Goal: Task Accomplishment & Management: Manage account settings

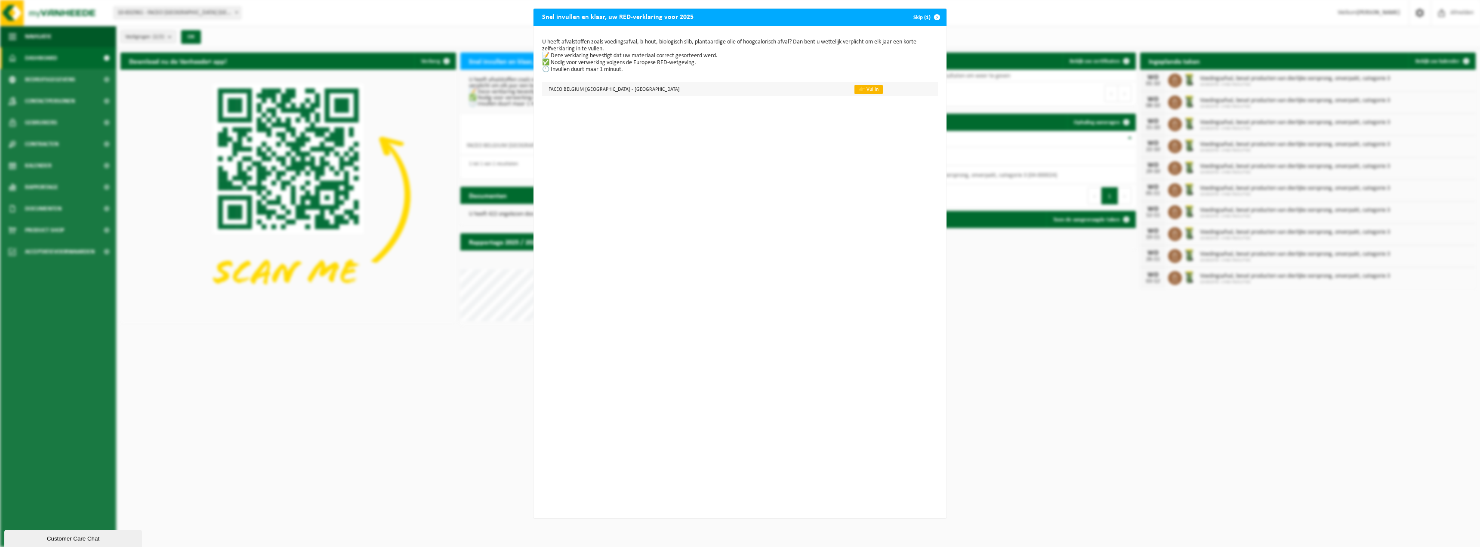
click at [854, 90] on link "👉 Vul in" at bounding box center [868, 89] width 28 height 9
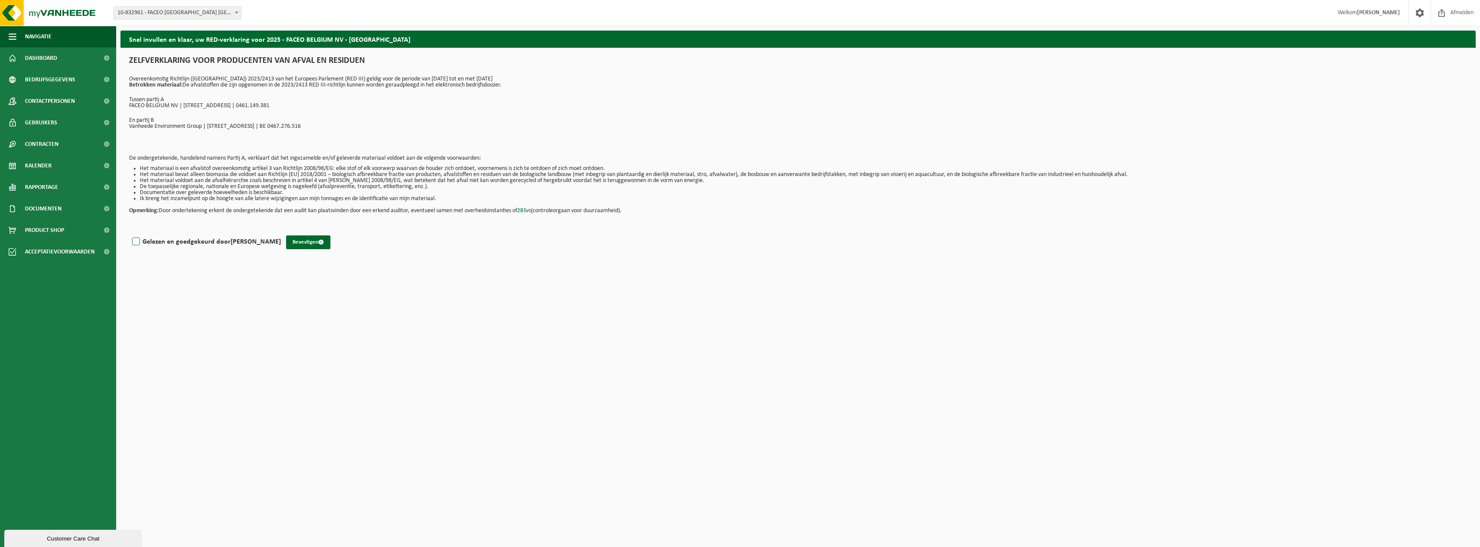
click at [222, 244] on label "Gelezen en goedgekeurd door GOHAR ADAMYAN" at bounding box center [205, 241] width 151 height 13
click at [281, 231] on input "Gelezen en goedgekeurd door GOHAR ADAMYAN" at bounding box center [281, 231] width 0 height 0
checkbox input "true"
click at [319, 243] on button "Bevestigen" at bounding box center [308, 242] width 44 height 14
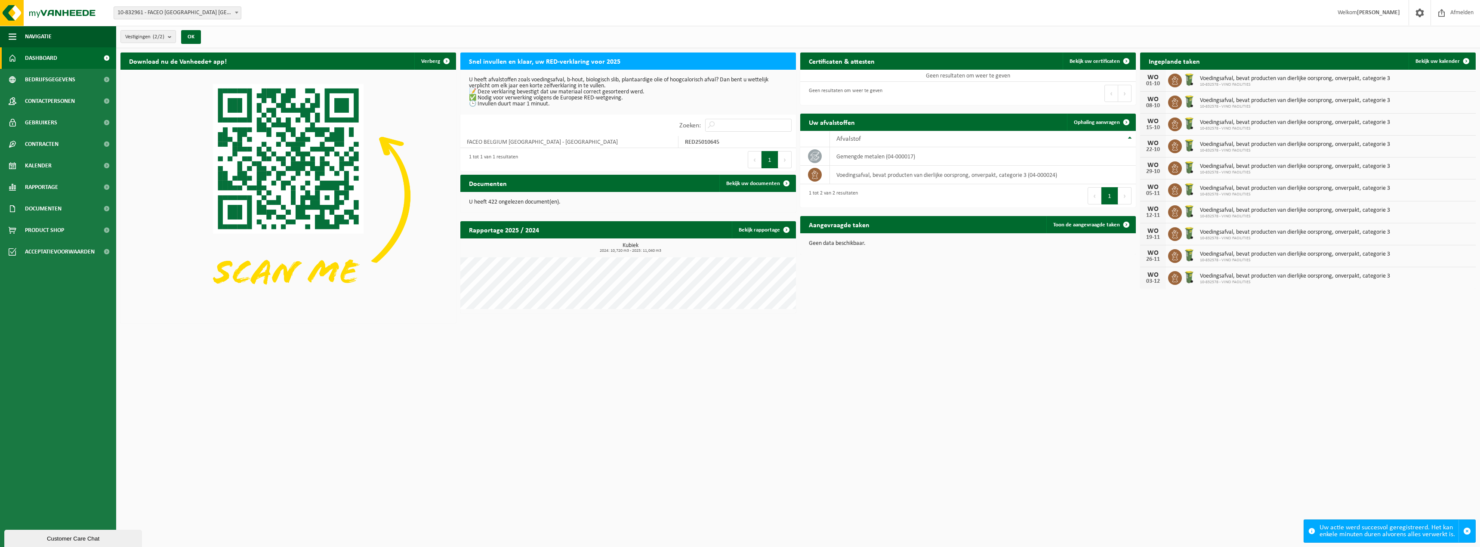
click at [549, 62] on h2 "Snel invullen en klaar, uw RED-verklaring voor 2025" at bounding box center [544, 60] width 169 height 17
click at [518, 63] on h2 "Snel invullen en klaar, uw RED-verklaring voor 2025" at bounding box center [544, 60] width 169 height 17
click at [490, 85] on p "U heeft afvalstoffen zoals voedingsafval, b-hout, biologisch slib, plantaardige…" at bounding box center [628, 92] width 318 height 30
click at [611, 111] on div "U heeft afvalstoffen zoals voedingsafval, b-hout, biologisch slib, plantaardige…" at bounding box center [628, 92] width 336 height 45
click at [286, 98] on img at bounding box center [288, 196] width 336 height 252
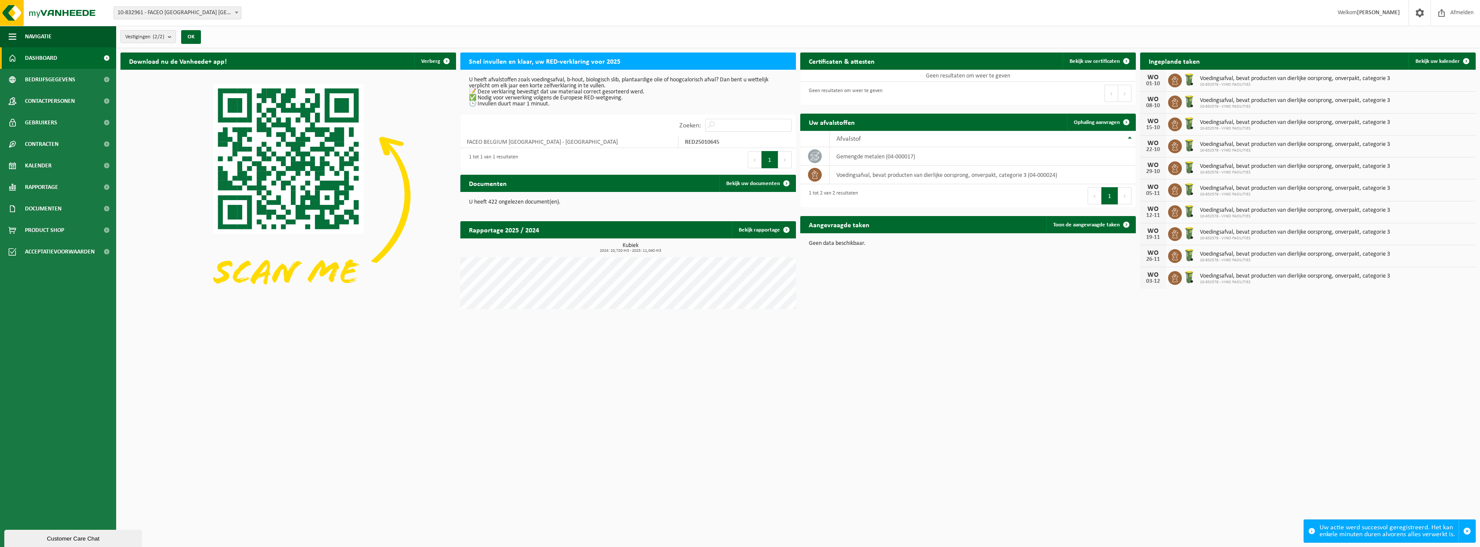
click at [536, 57] on h2 "Snel invullen en klaar, uw RED-verklaring voor 2025" at bounding box center [544, 60] width 169 height 17
click at [1372, 533] on div "Uw actie werd succesvol geregistreerd. Het kan enkele minuten duren alvorens al…" at bounding box center [1388, 531] width 139 height 22
click at [1442, 531] on div "Uw actie werd succesvol geregistreerd. Het kan enkele minuten duren alvorens al…" at bounding box center [1388, 531] width 139 height 22
click at [1311, 531] on span at bounding box center [1311, 530] width 7 height 7
click at [64, 79] on span "Bedrijfsgegevens" at bounding box center [50, 80] width 50 height 22
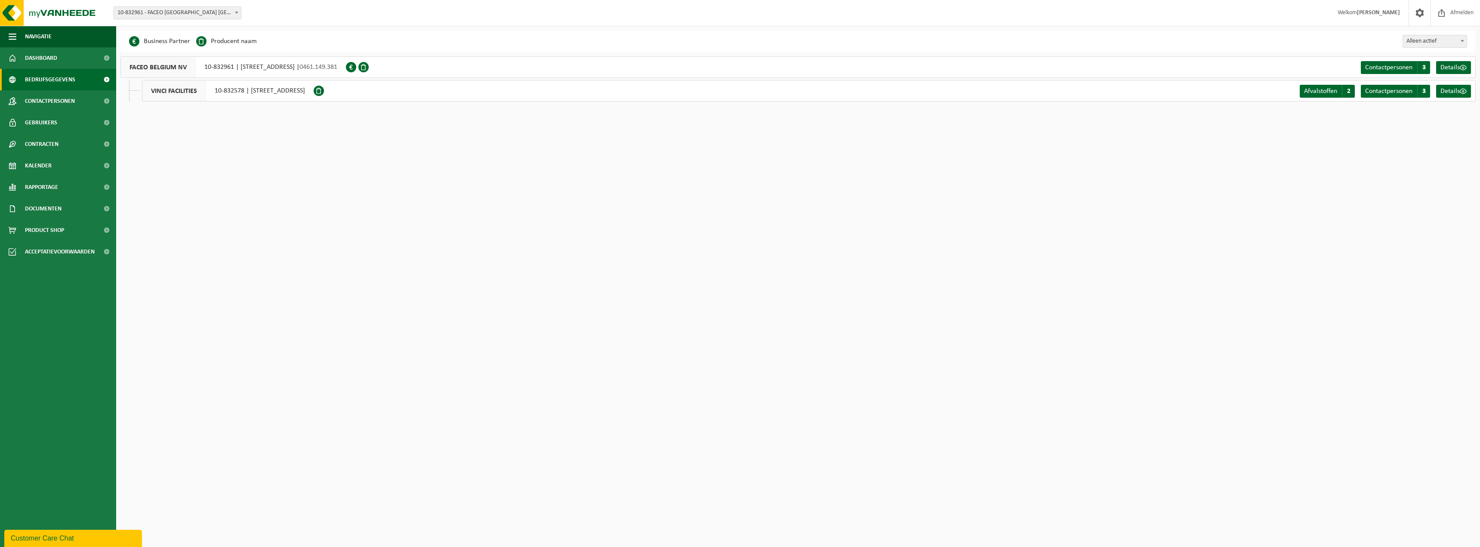
drag, startPoint x: 180, startPoint y: 92, endPoint x: 198, endPoint y: 89, distance: 18.1
click at [180, 92] on span "VINCI FACILITIES" at bounding box center [174, 90] width 64 height 21
click at [304, 81] on div "VINCI FACILITIES 10-832578 | BAARBEEK 8, 2070 ZWIJNDRECHT" at bounding box center [228, 91] width 172 height 22
click at [262, 62] on div "FACEO BELGIUM NV 10-832961 | HAVENLAAN 86C B201, 1000 BRUSSEL | 0461.149.381" at bounding box center [232, 67] width 225 height 22
click at [163, 61] on span "FACEO BELGIUM NV" at bounding box center [158, 67] width 75 height 21
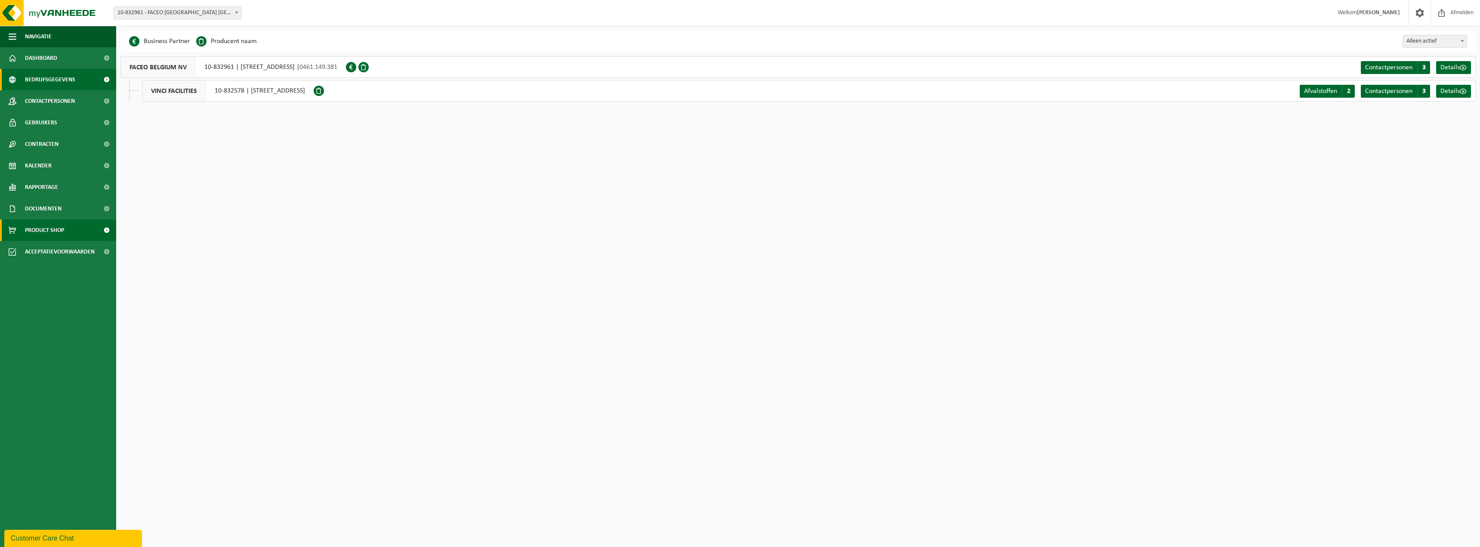
click at [44, 232] on span "Product Shop" at bounding box center [44, 230] width 39 height 22
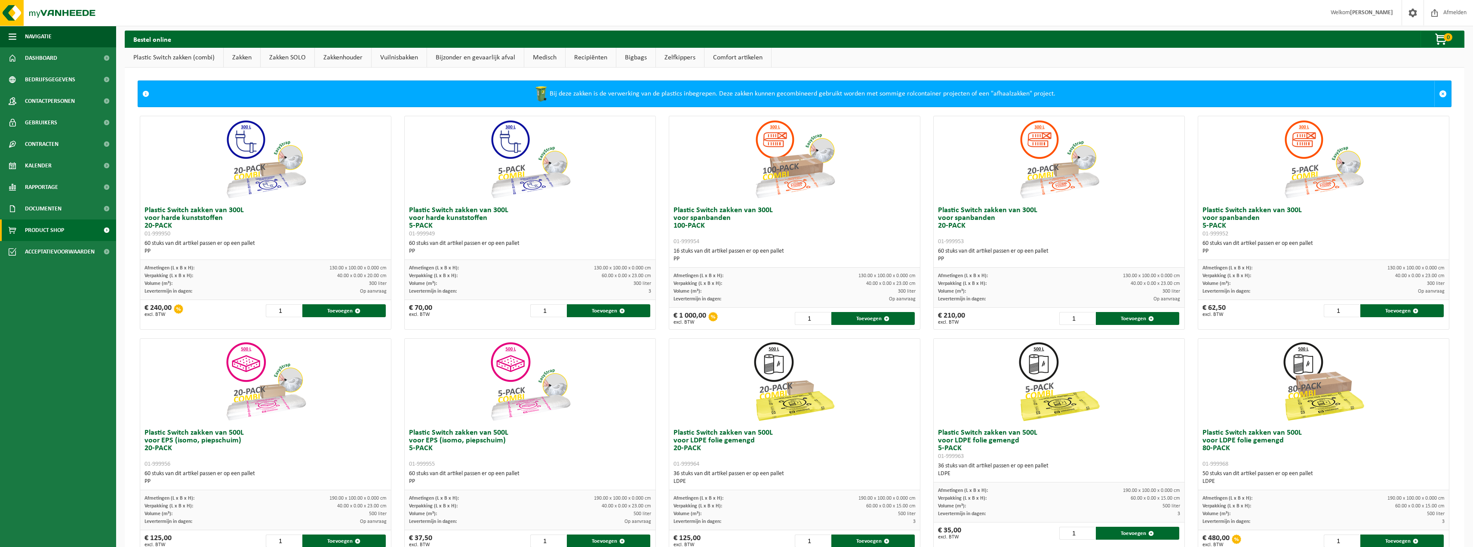
click at [46, 211] on span "Documenten" at bounding box center [43, 209] width 37 height 22
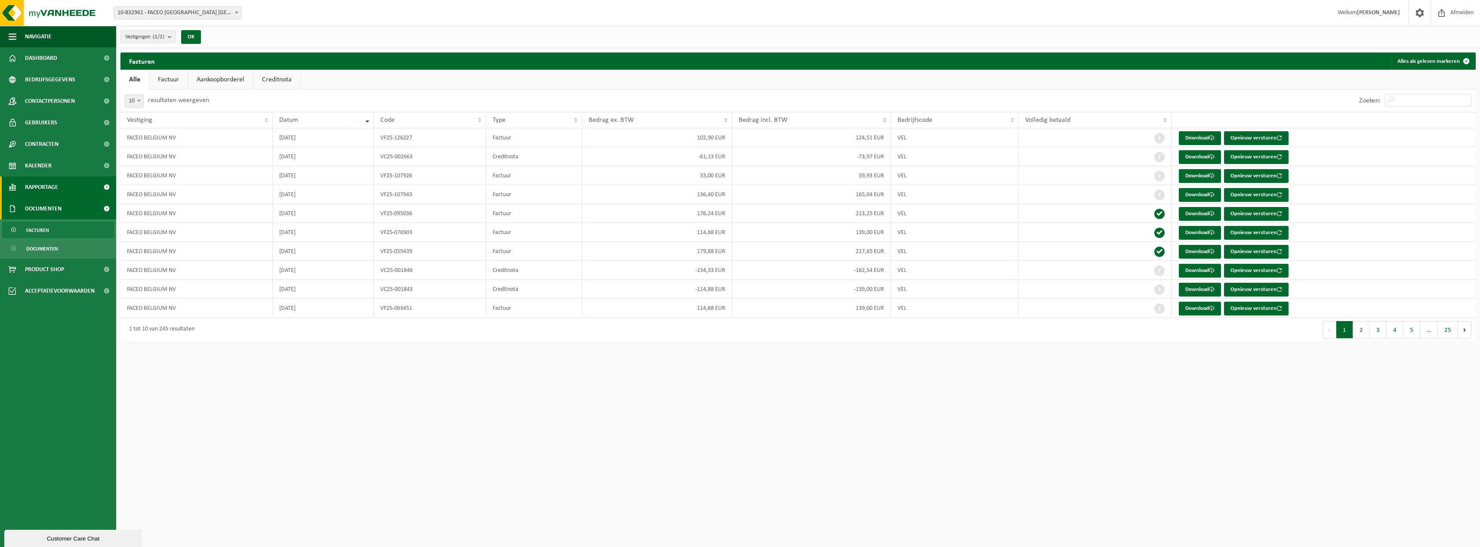
click at [58, 182] on span "Rapportage" at bounding box center [41, 187] width 33 height 22
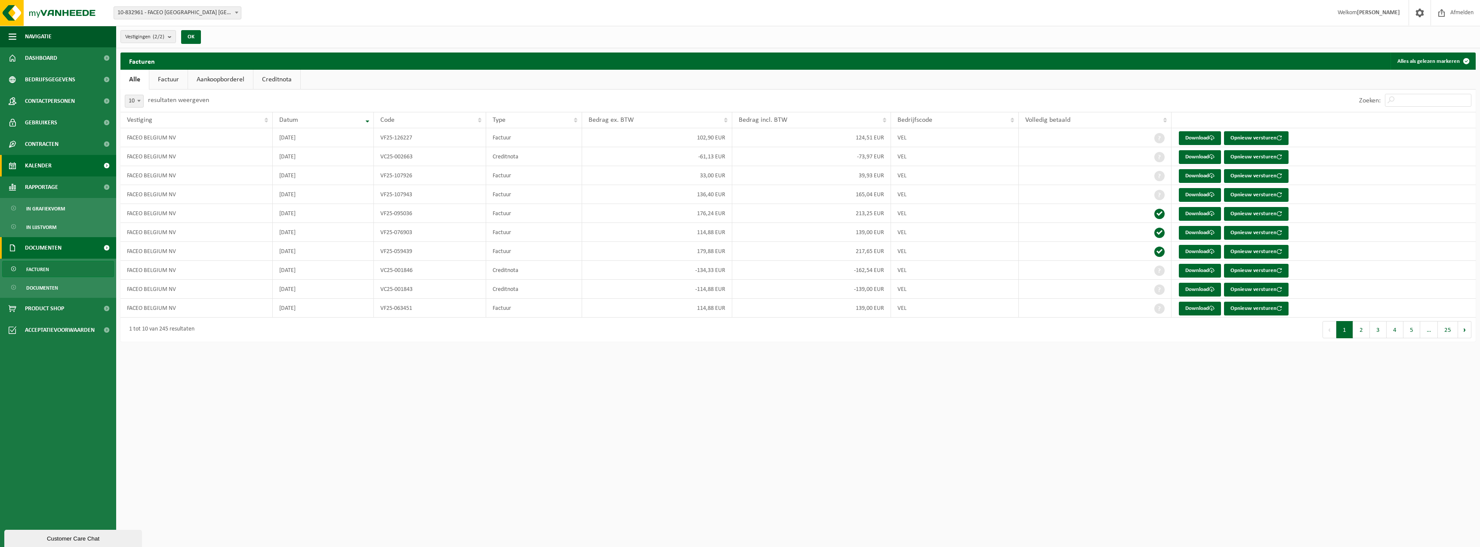
click at [59, 164] on link "Kalender" at bounding box center [58, 166] width 116 height 22
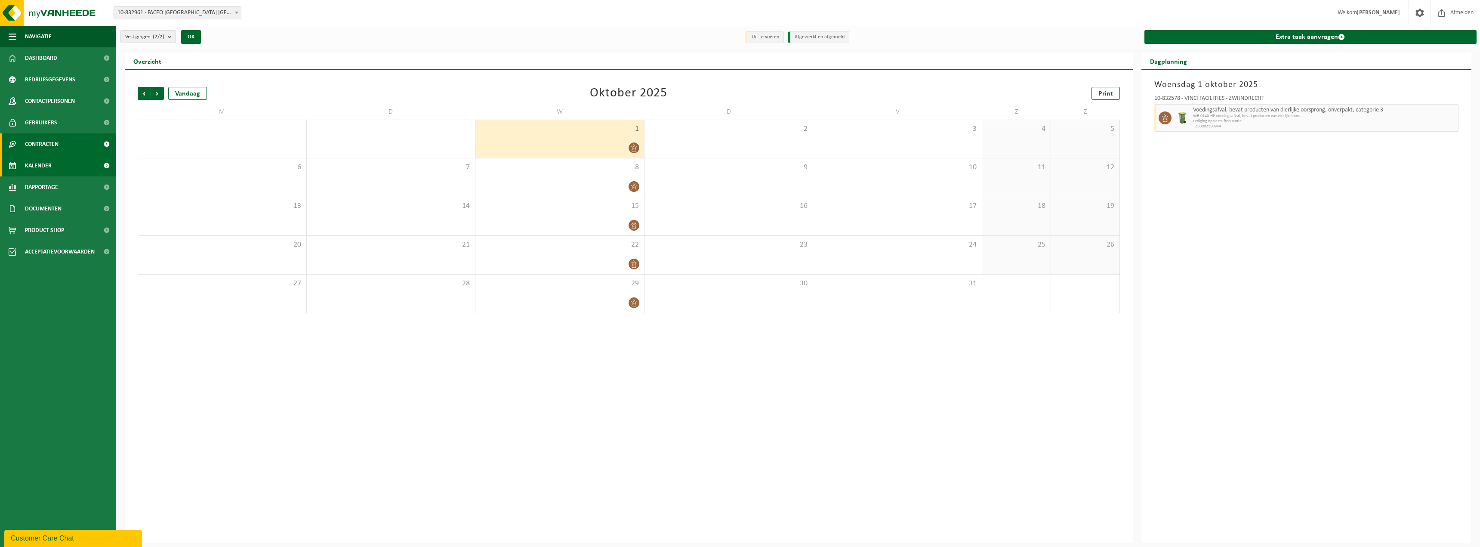
click at [60, 138] on link "Contracten" at bounding box center [58, 144] width 116 height 22
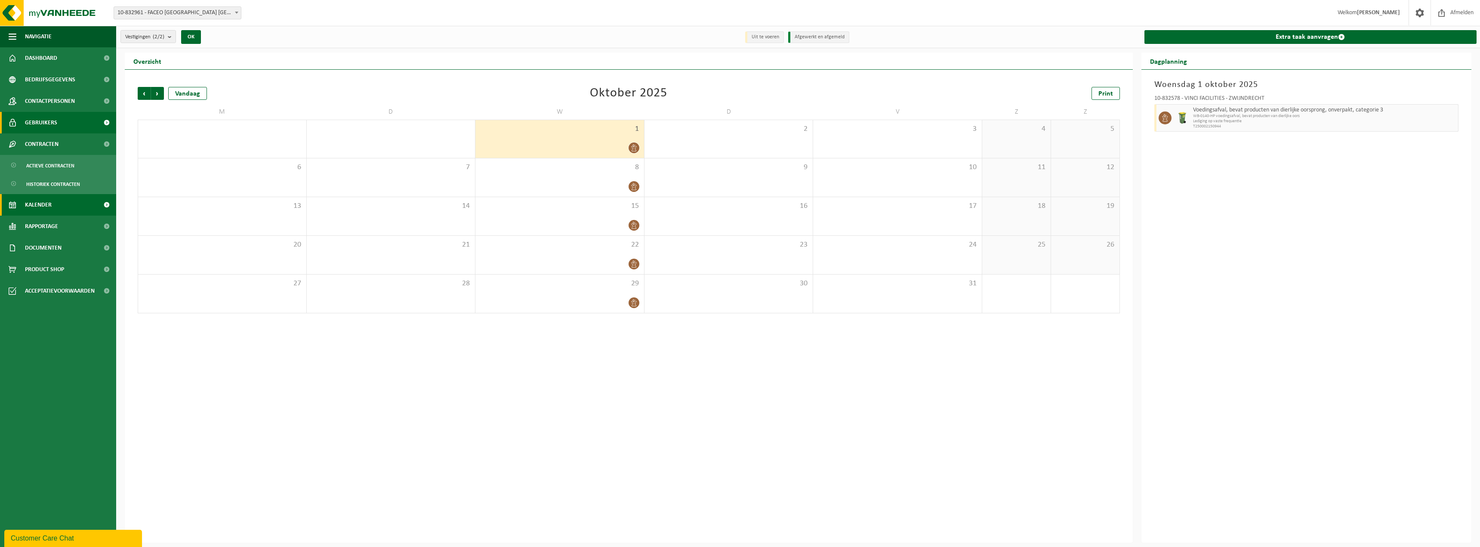
click at [62, 117] on link "Gebruikers" at bounding box center [58, 123] width 116 height 22
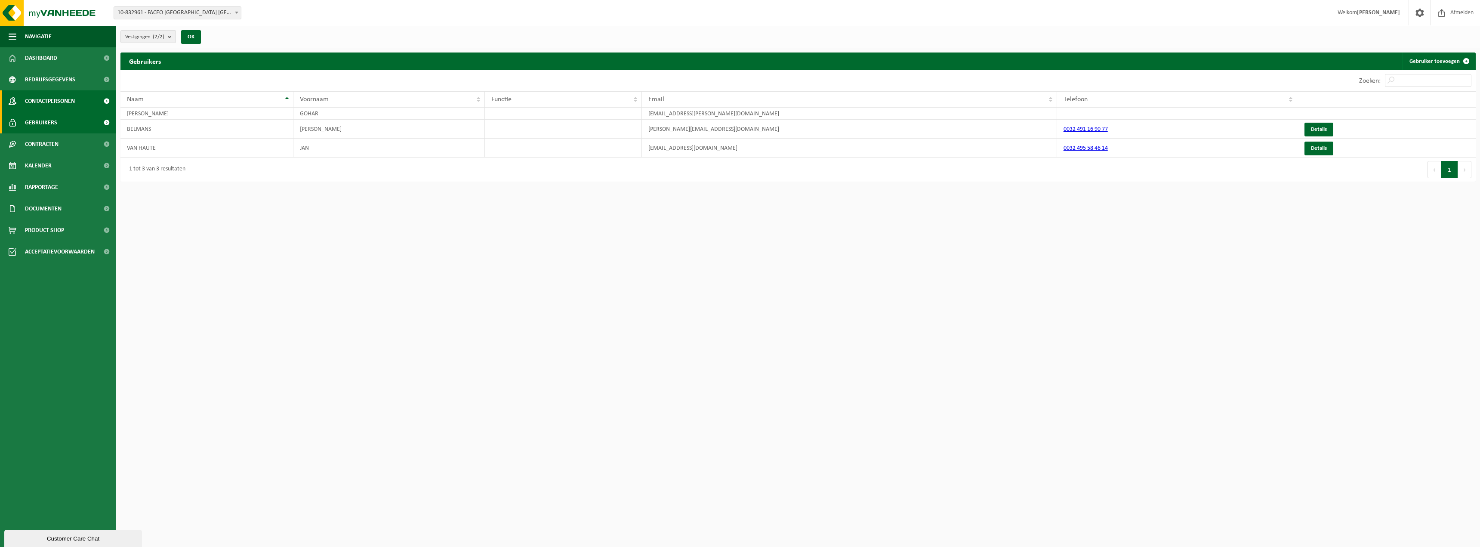
click at [65, 101] on span "Contactpersonen" at bounding box center [50, 101] width 50 height 22
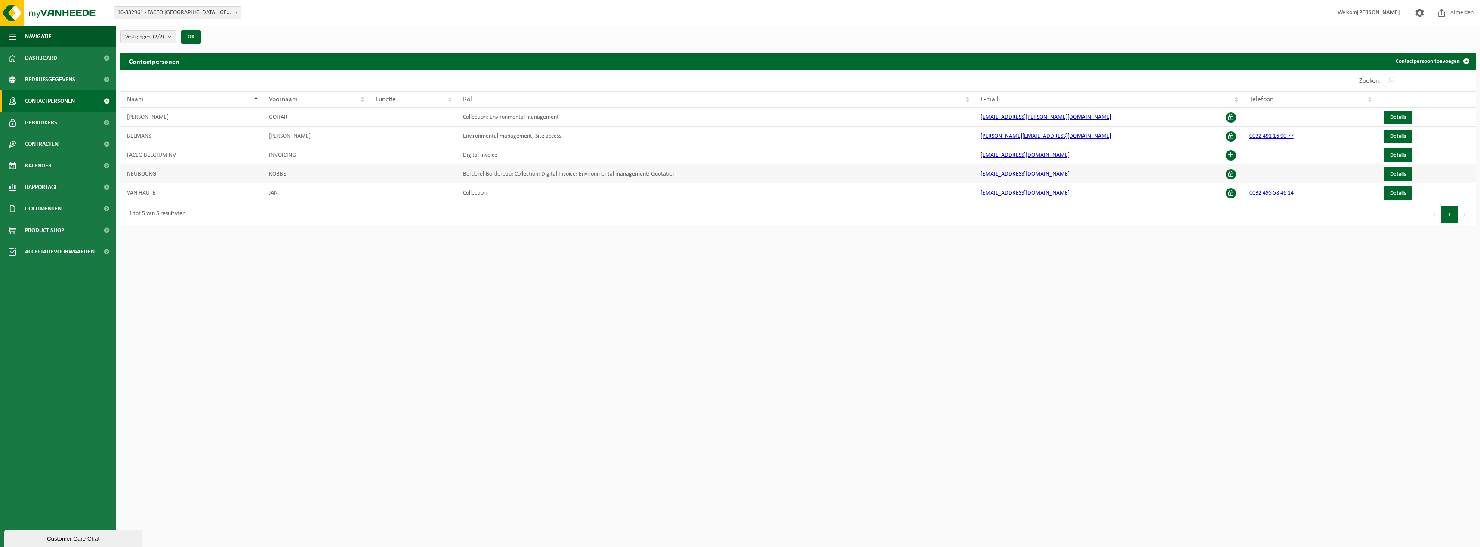
click at [1232, 172] on span at bounding box center [1231, 174] width 10 height 10
click at [1394, 176] on span "Details" at bounding box center [1398, 174] width 16 height 6
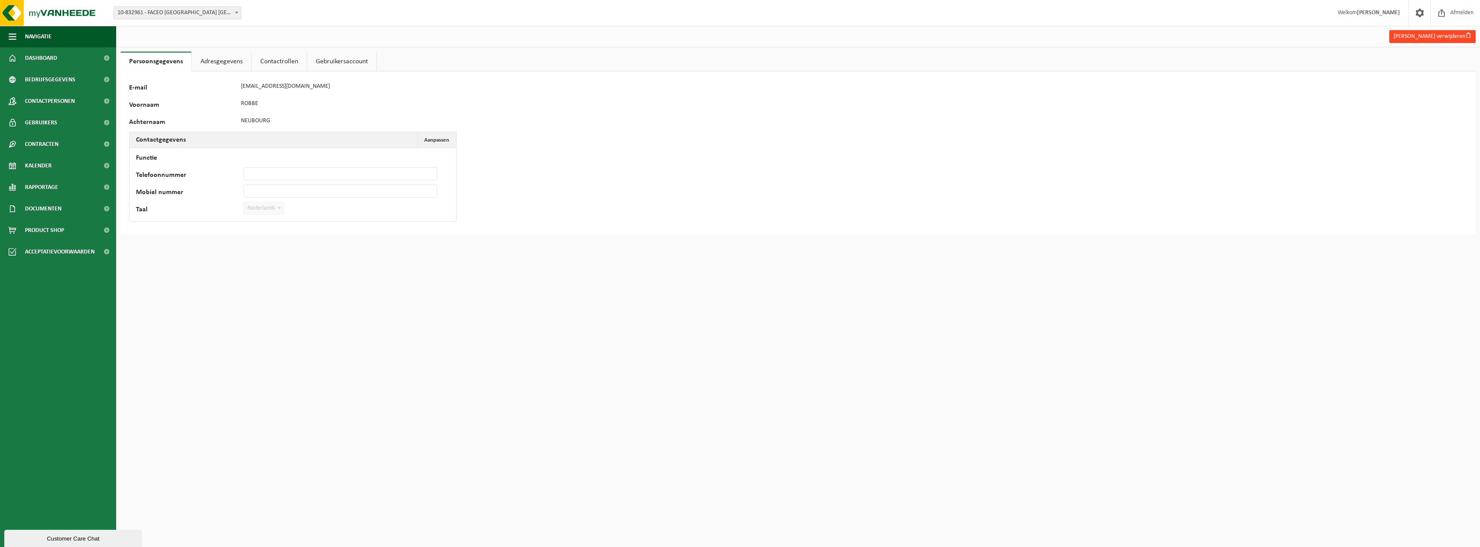
click at [1417, 38] on button "[PERSON_NAME] verwijderen" at bounding box center [1432, 36] width 86 height 13
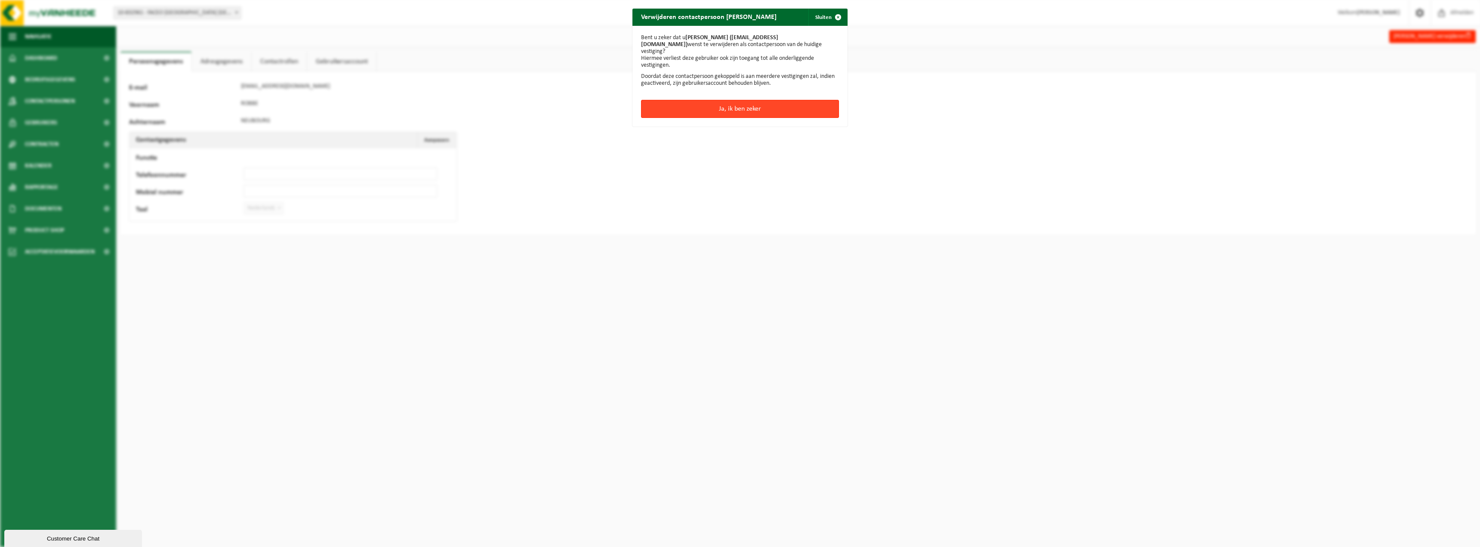
click at [717, 102] on button "Ja, ik ben zeker" at bounding box center [740, 109] width 198 height 18
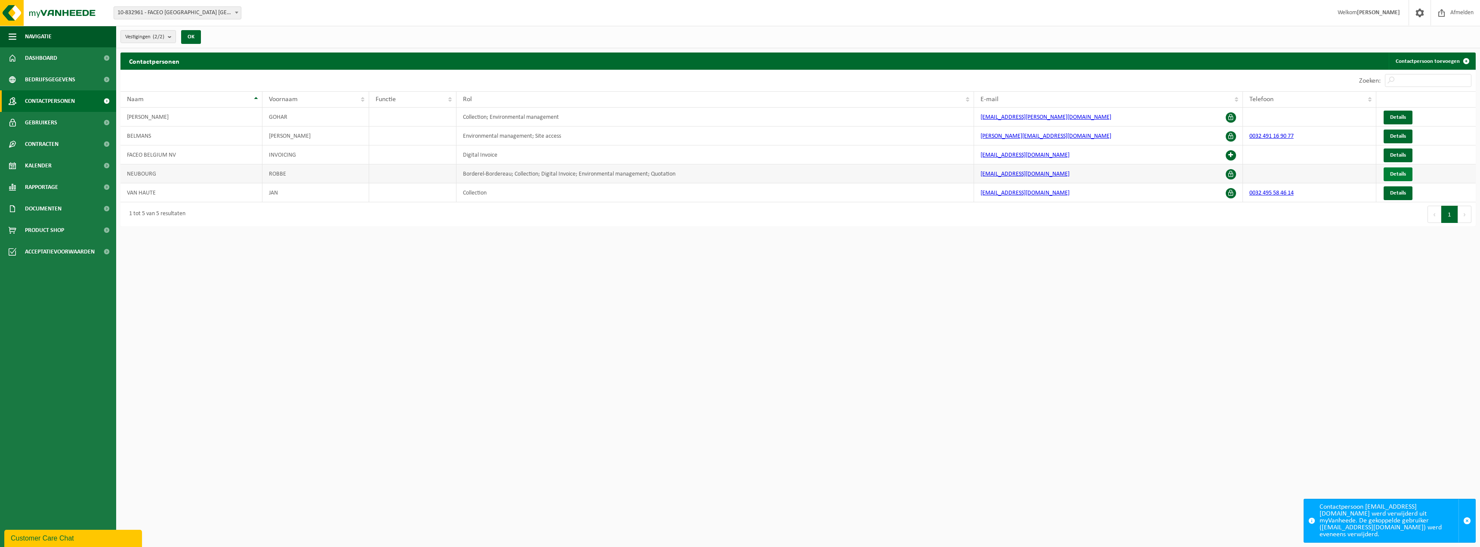
click at [1397, 176] on span "Details" at bounding box center [1398, 174] width 16 height 6
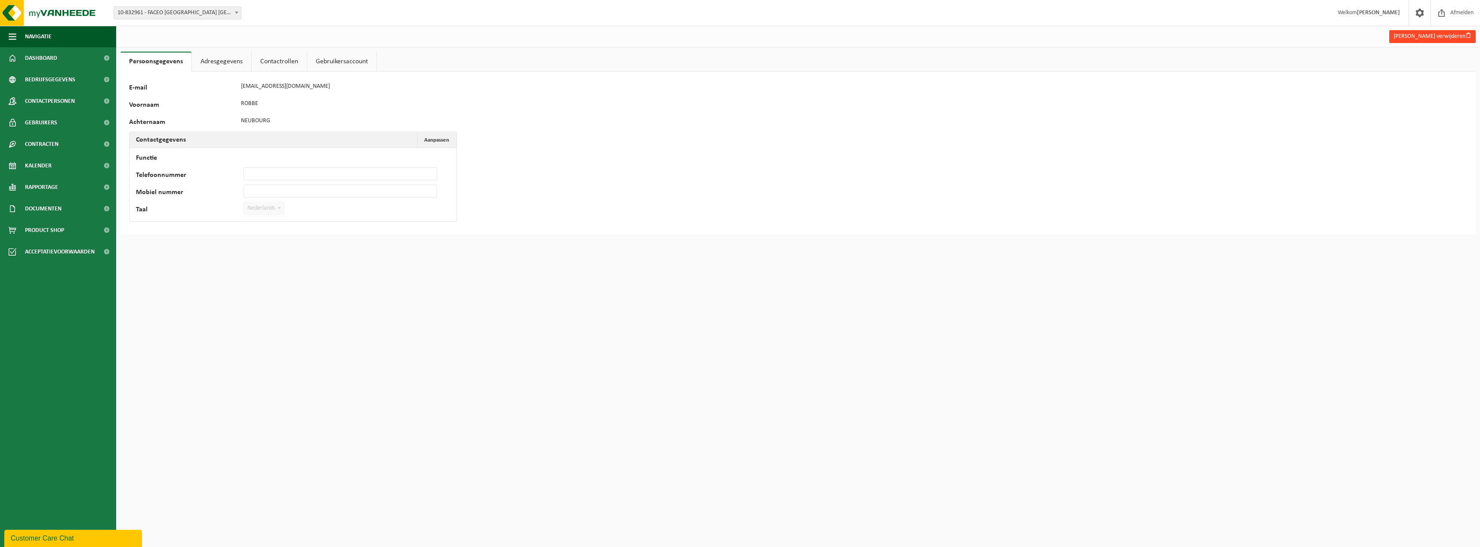
click at [1437, 33] on button "Robbe Neubourg verwijderen" at bounding box center [1432, 36] width 86 height 13
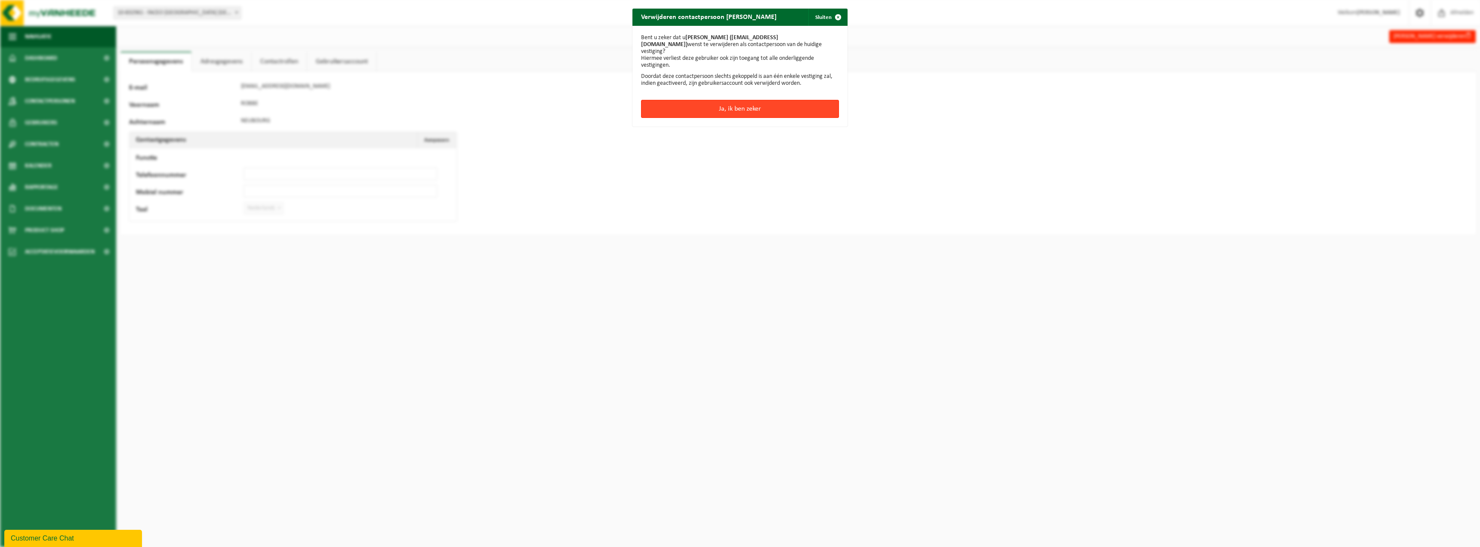
click at [694, 103] on button "Ja, ik ben zeker" at bounding box center [740, 109] width 198 height 18
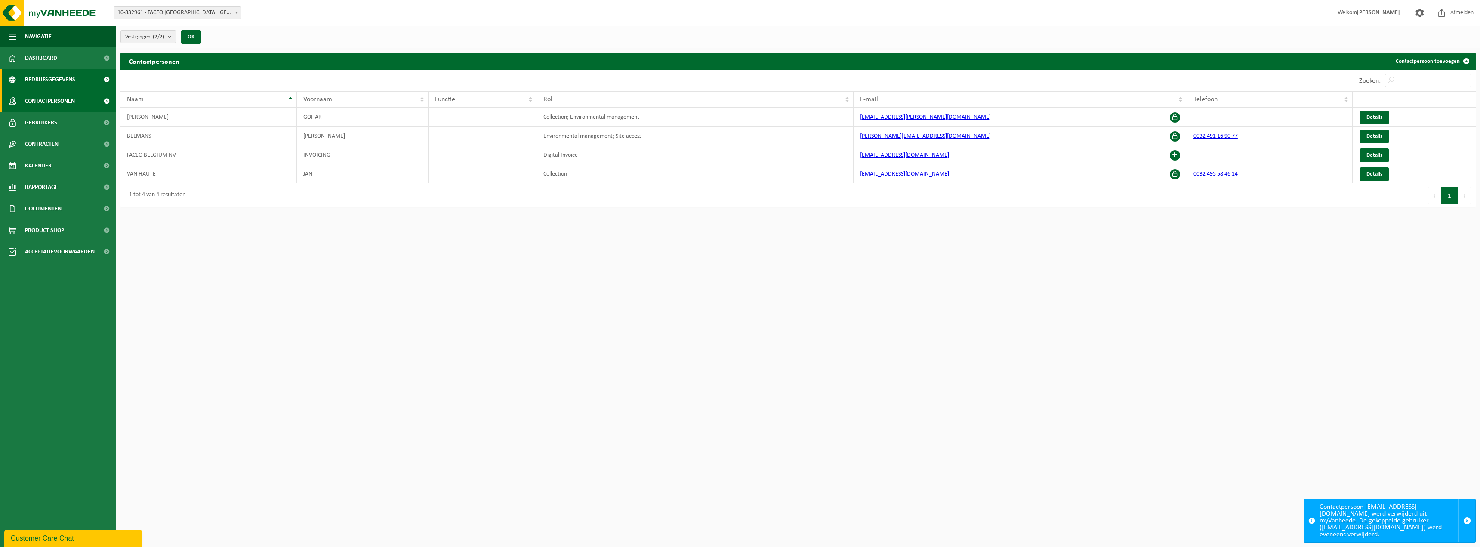
click at [49, 80] on span "Bedrijfsgegevens" at bounding box center [50, 80] width 50 height 22
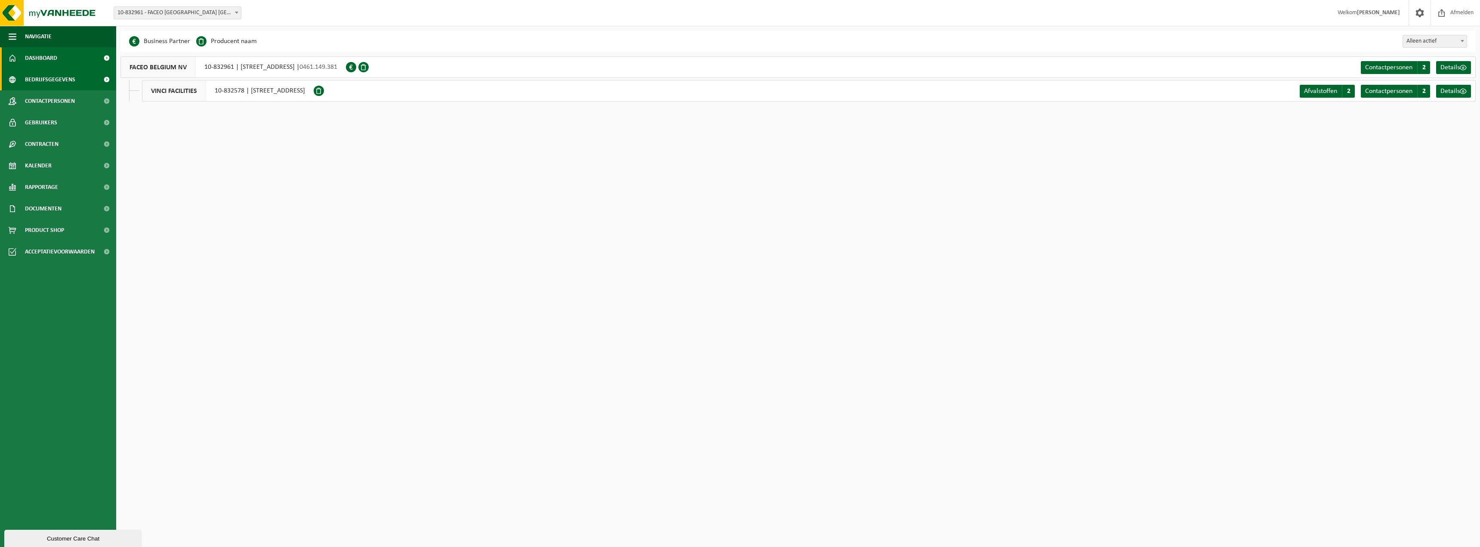
click at [55, 61] on span "Dashboard" at bounding box center [41, 58] width 32 height 22
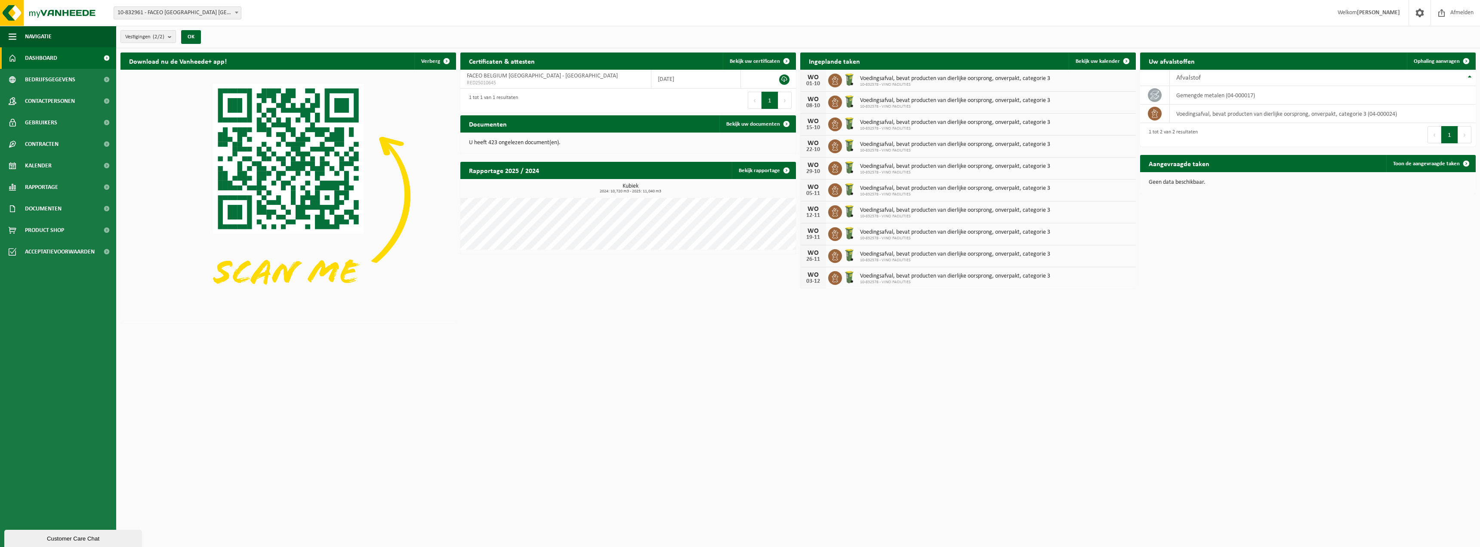
click at [520, 172] on h2 "Rapportage 2025 / 2024" at bounding box center [503, 170] width 87 height 17
click at [500, 98] on div "1 tot 1 van 1 resultaten" at bounding box center [491, 100] width 53 height 19
